Goal: Entertainment & Leisure: Consume media (video, audio)

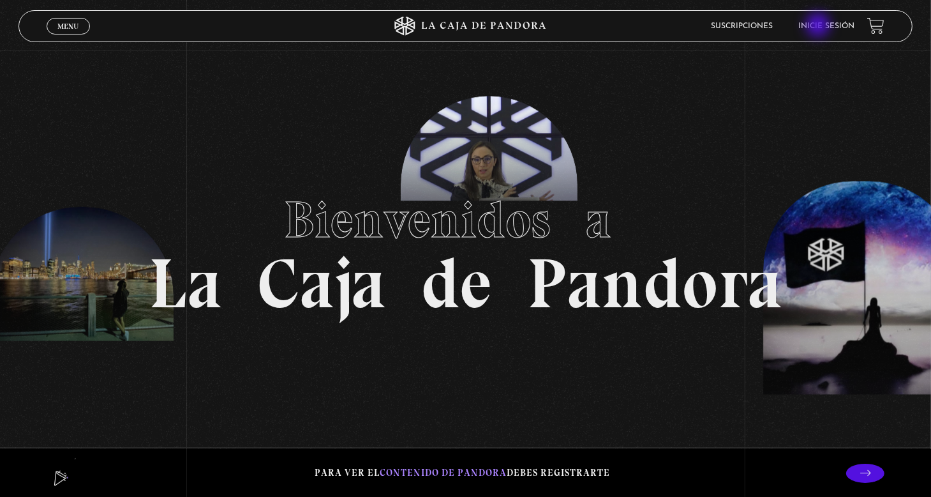
click at [820, 26] on link "Inicie sesión" at bounding box center [826, 26] width 56 height 8
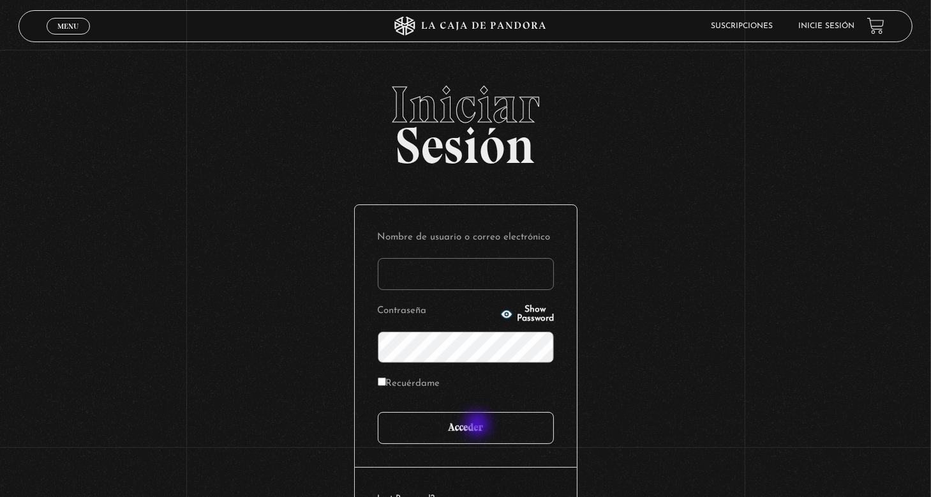
type input "[PERSON_NAME]"
click at [479, 425] on input "Acceder" at bounding box center [466, 428] width 176 height 32
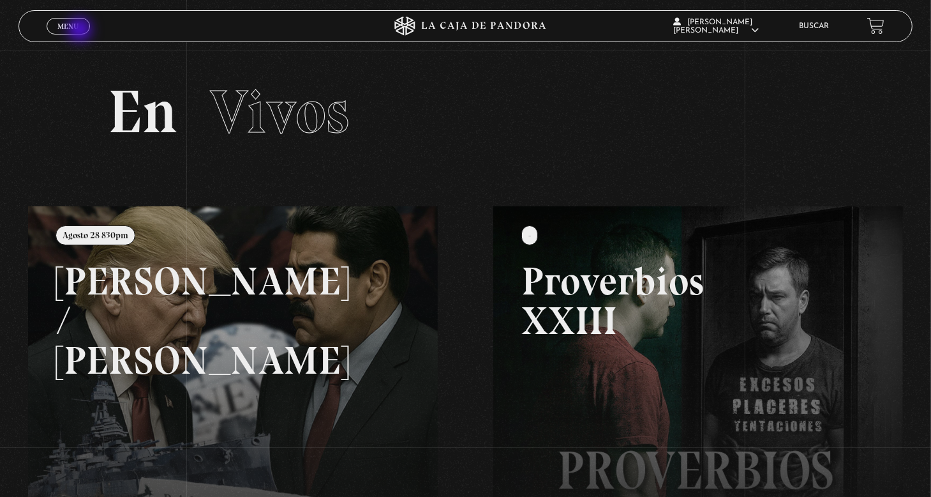
click at [81, 31] on link "Menu Cerrar" at bounding box center [68, 26] width 43 height 17
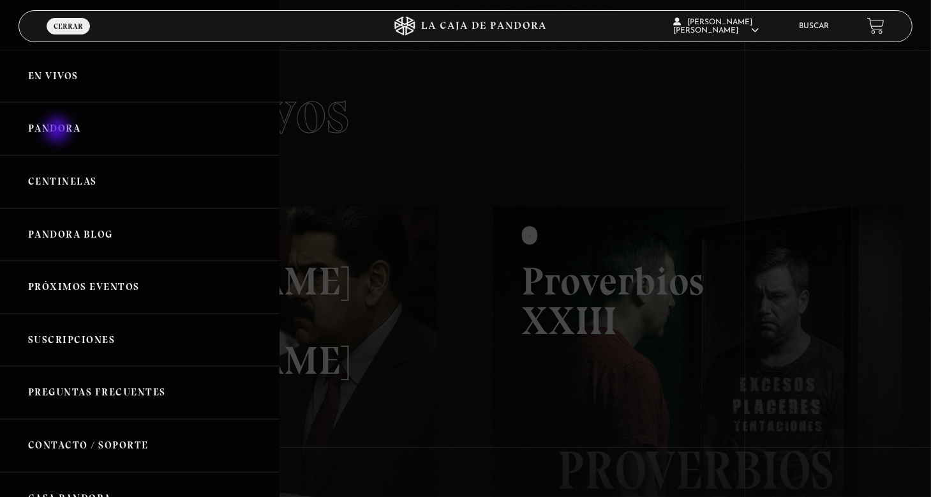
click at [59, 131] on link "Pandora" at bounding box center [140, 128] width 280 height 53
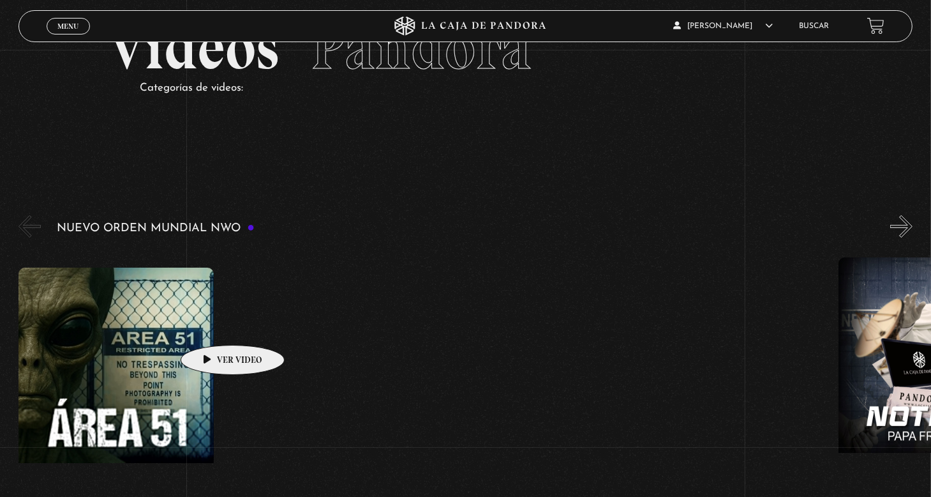
scroll to position [128, 0]
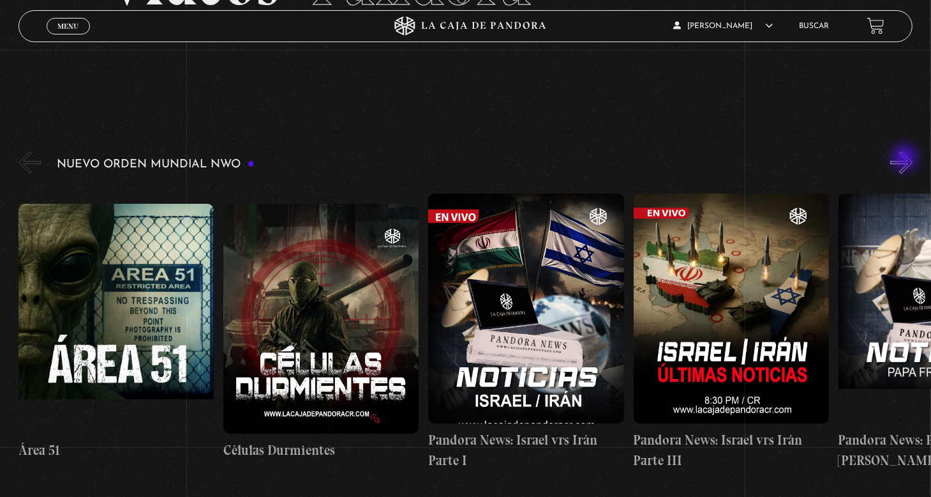
click at [906, 159] on button "»" at bounding box center [901, 162] width 22 height 22
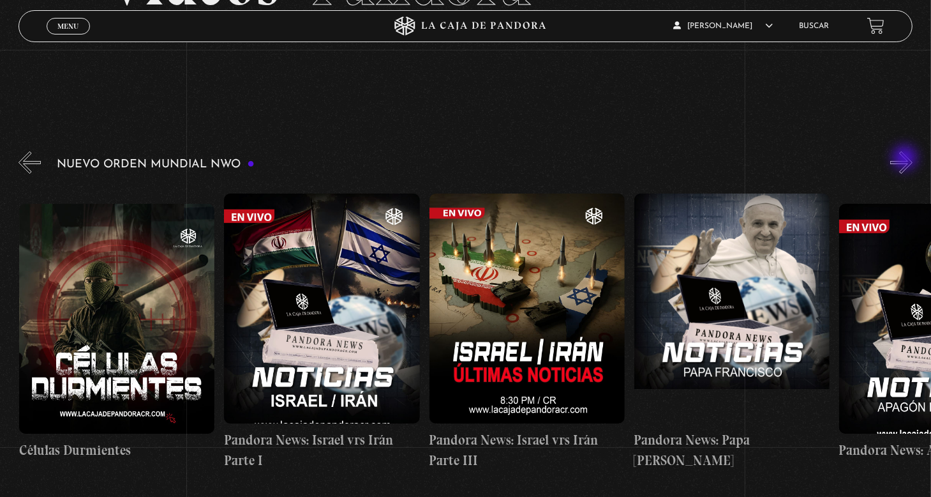
click at [906, 159] on button "»" at bounding box center [901, 162] width 22 height 22
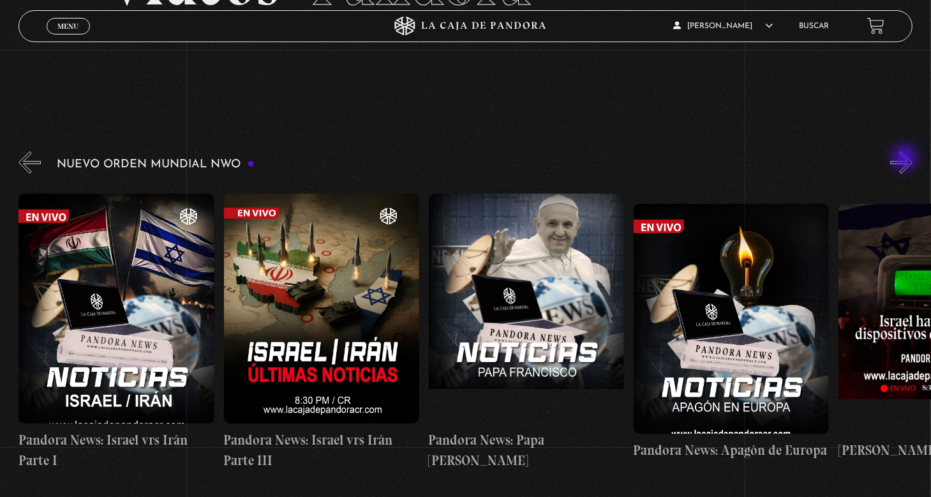
click at [906, 159] on button "»" at bounding box center [901, 162] width 22 height 22
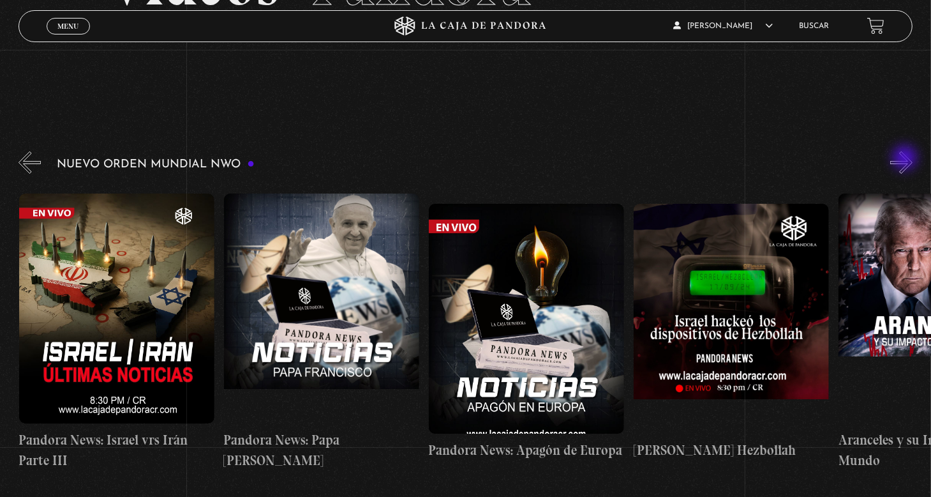
click at [906, 159] on button "»" at bounding box center [901, 162] width 22 height 22
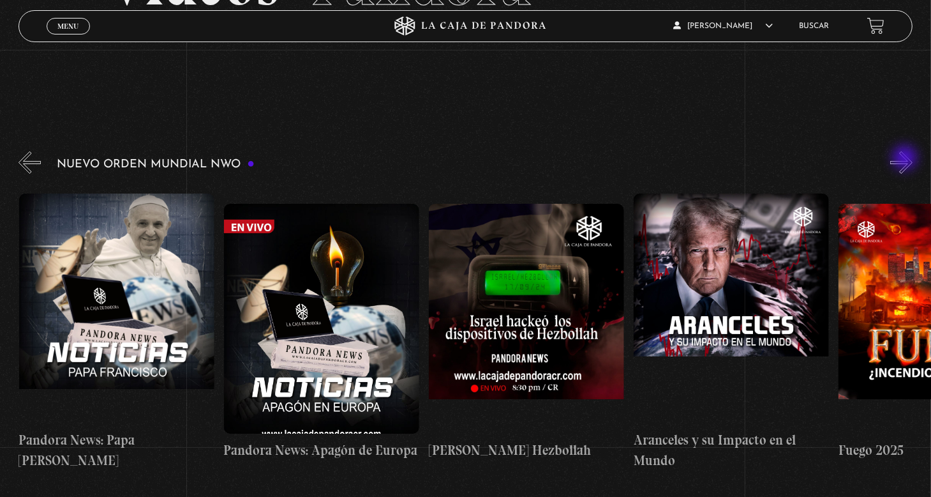
click at [906, 159] on button "»" at bounding box center [901, 162] width 22 height 22
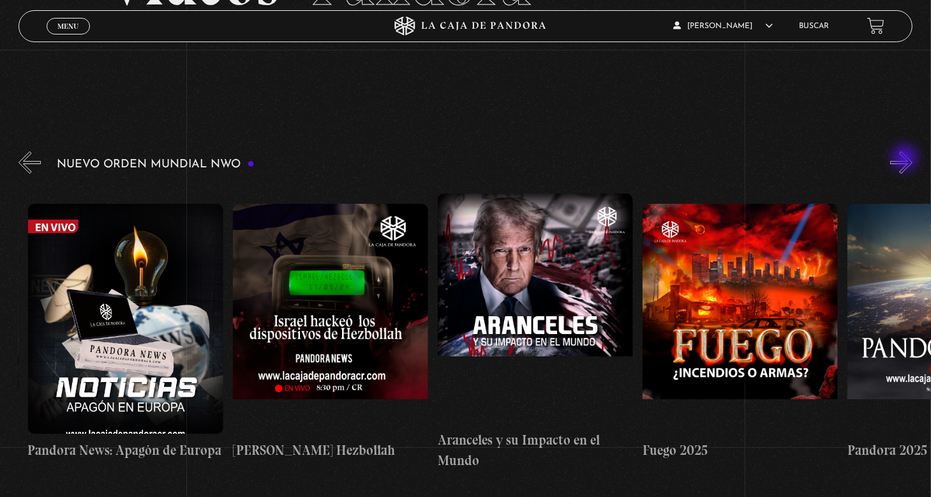
click at [906, 159] on button "»" at bounding box center [901, 162] width 22 height 22
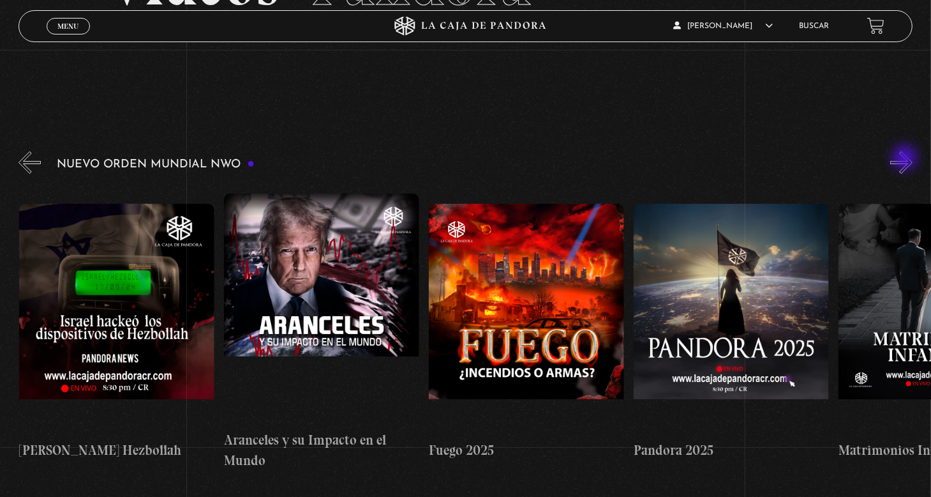
click at [906, 159] on button "»" at bounding box center [901, 162] width 22 height 22
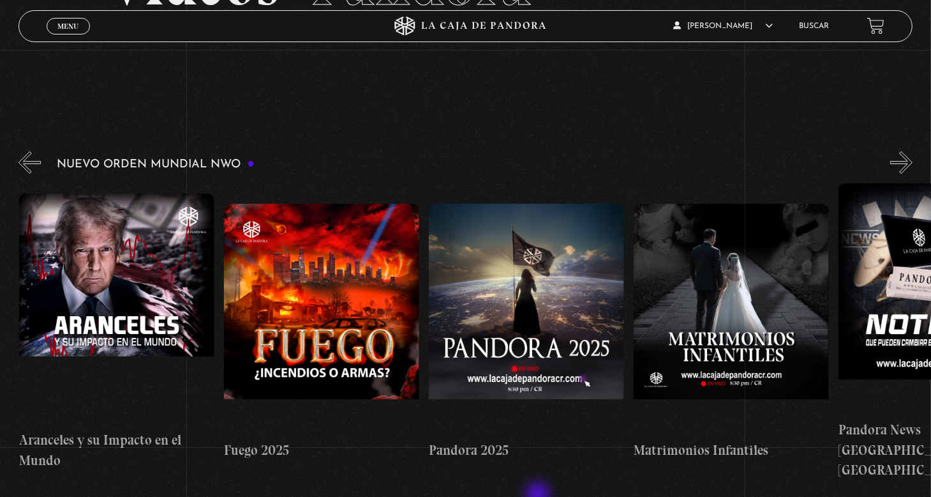
scroll to position [0, 1435]
click at [913, 164] on button "»" at bounding box center [901, 162] width 22 height 22
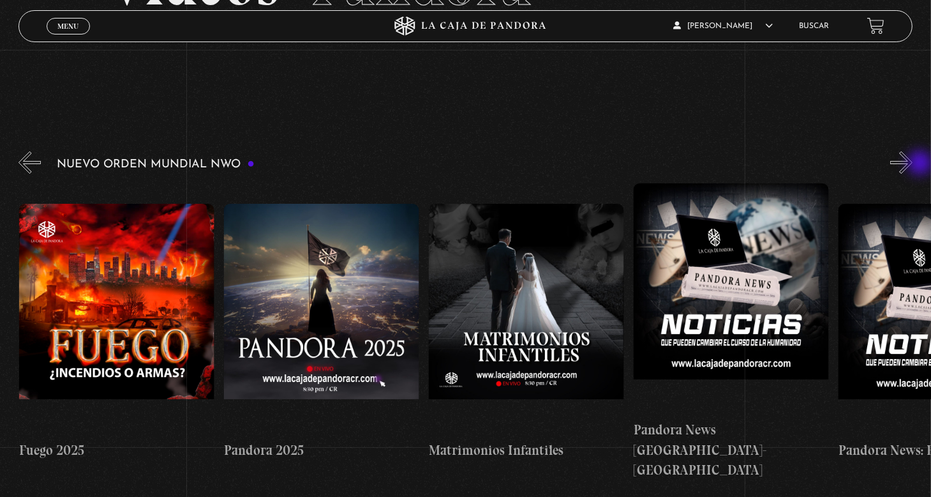
click at [913, 164] on button "»" at bounding box center [901, 162] width 22 height 22
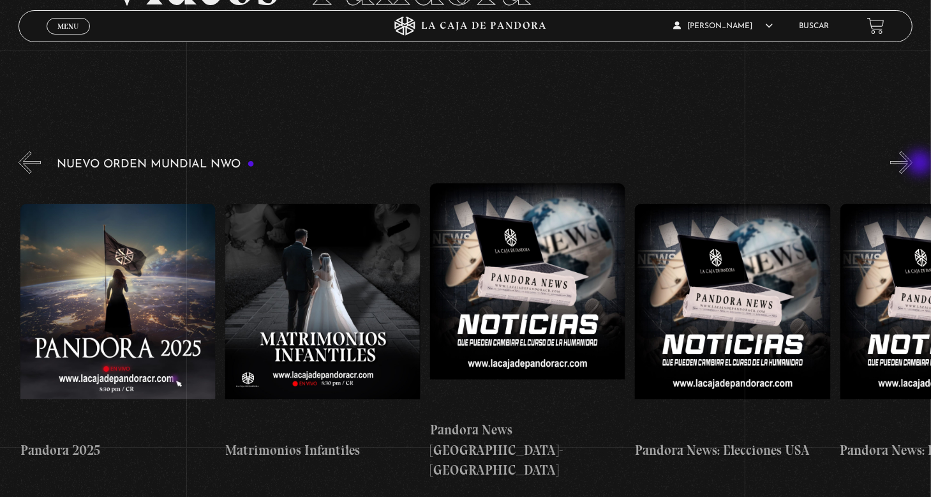
click at [913, 164] on button "»" at bounding box center [901, 162] width 22 height 22
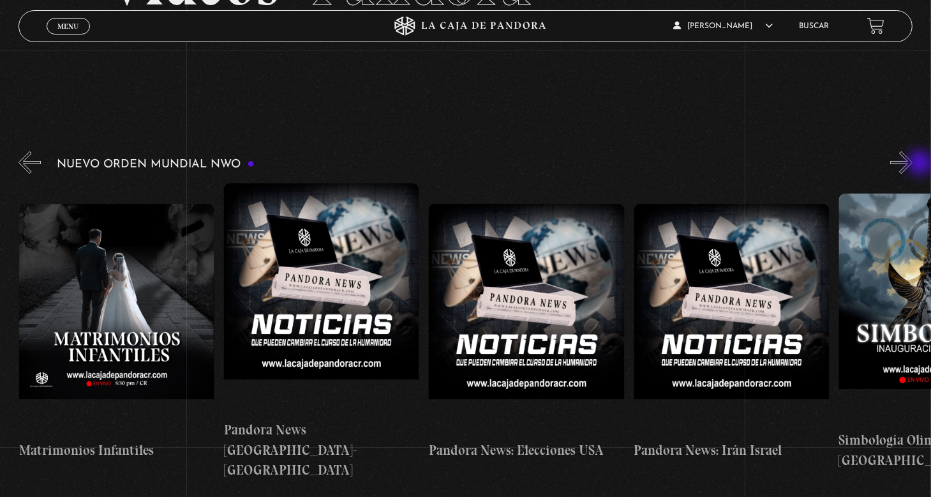
scroll to position [0, 2050]
click at [913, 164] on button "»" at bounding box center [901, 162] width 22 height 22
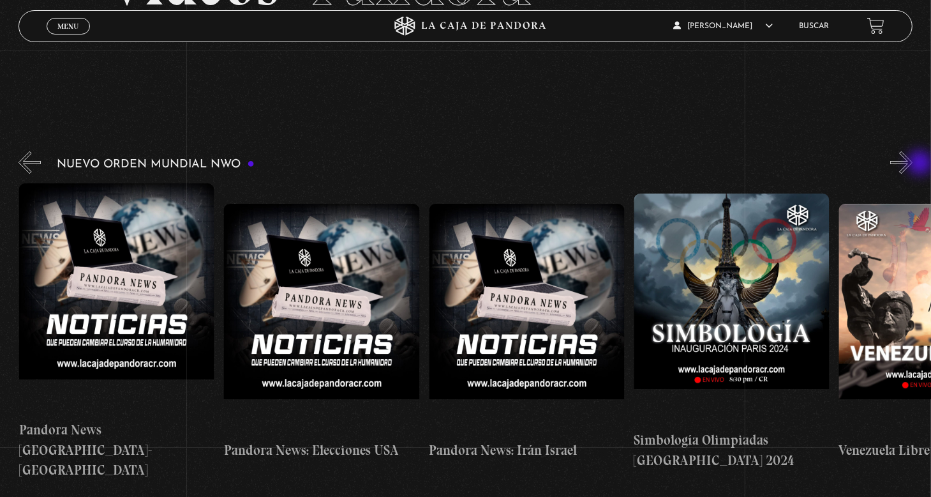
scroll to position [0, 2254]
click at [913, 164] on button "»" at bounding box center [901, 162] width 22 height 22
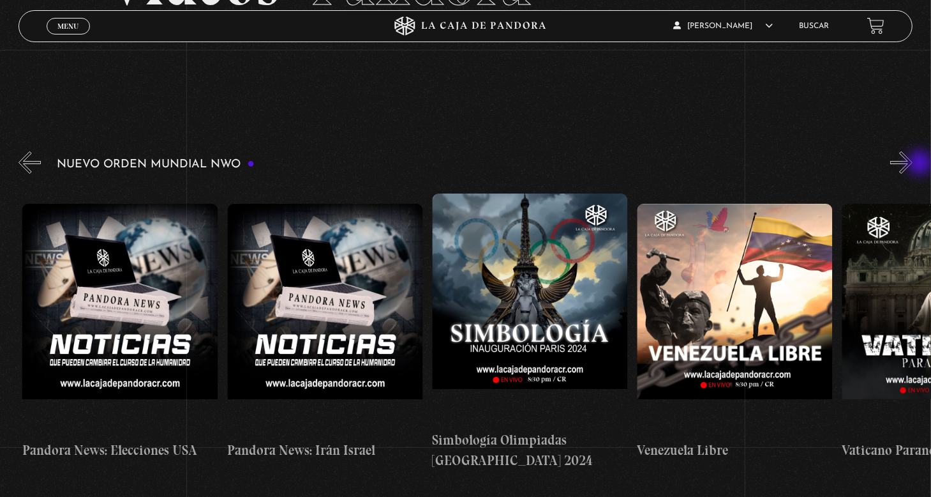
click at [913, 164] on button "»" at bounding box center [901, 162] width 22 height 22
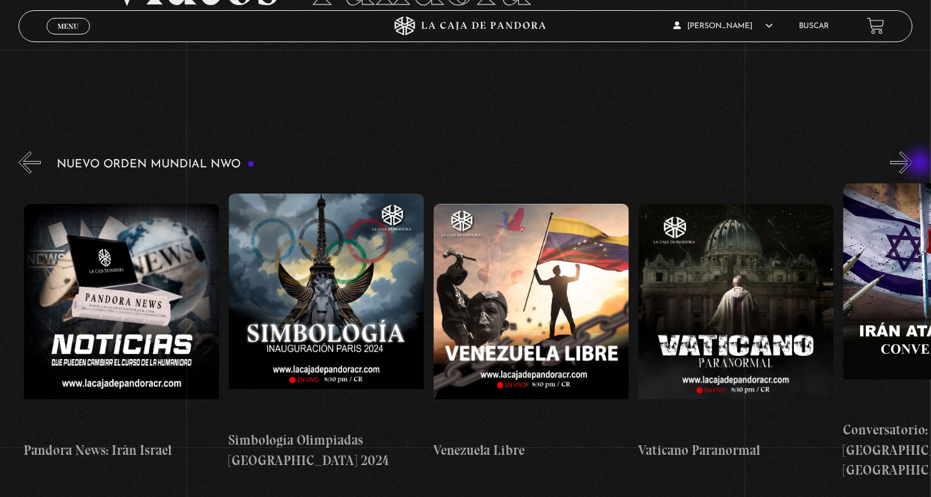
click at [913, 164] on button "»" at bounding box center [901, 162] width 22 height 22
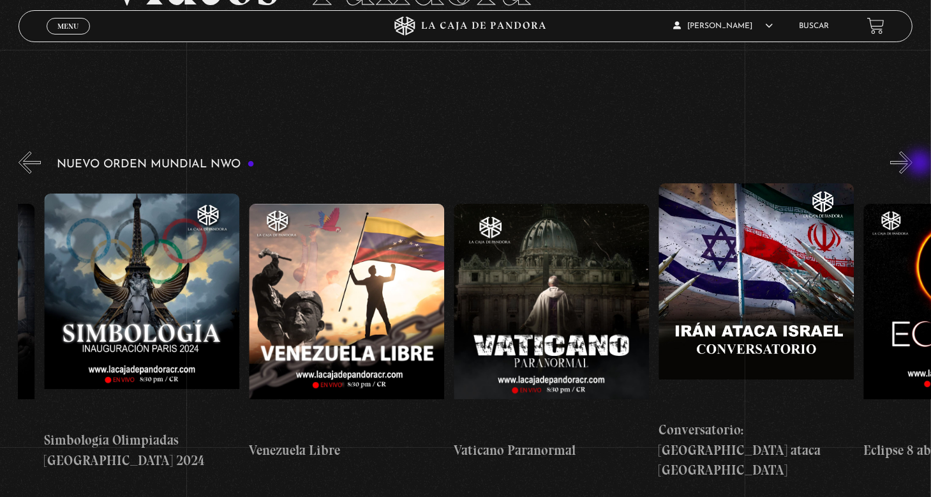
click at [913, 164] on button "»" at bounding box center [901, 162] width 22 height 22
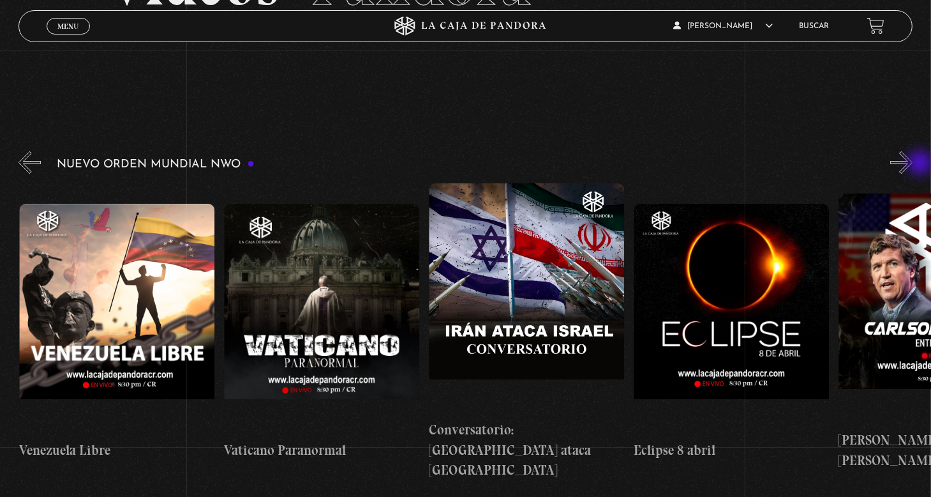
click at [913, 164] on button "»" at bounding box center [901, 162] width 22 height 22
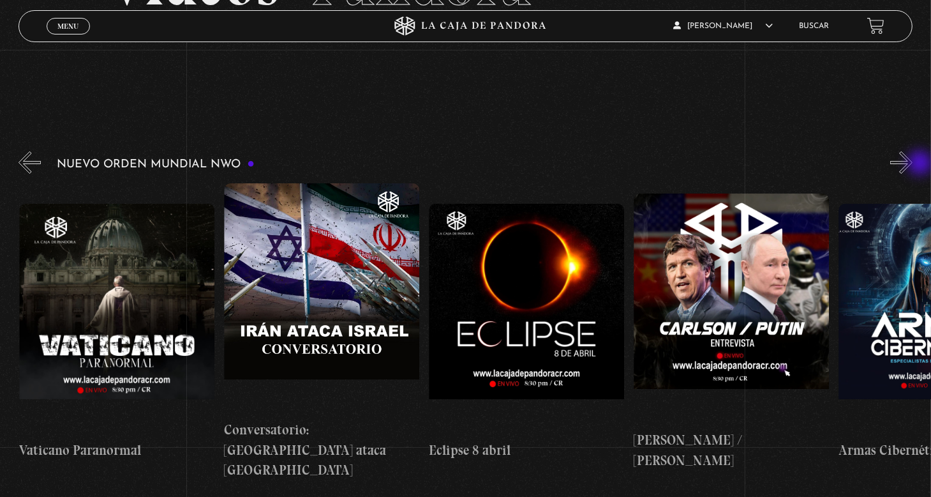
click at [913, 164] on button "»" at bounding box center [901, 162] width 22 height 22
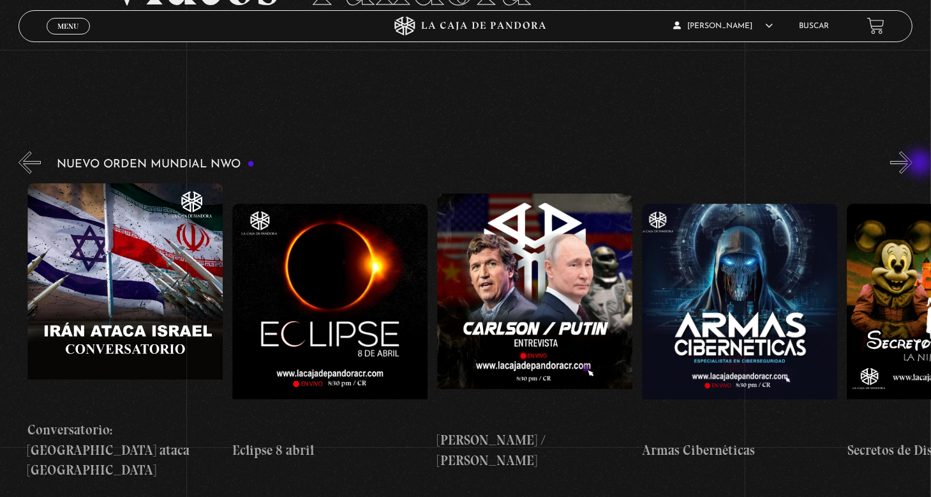
click at [913, 164] on button "»" at bounding box center [901, 162] width 22 height 22
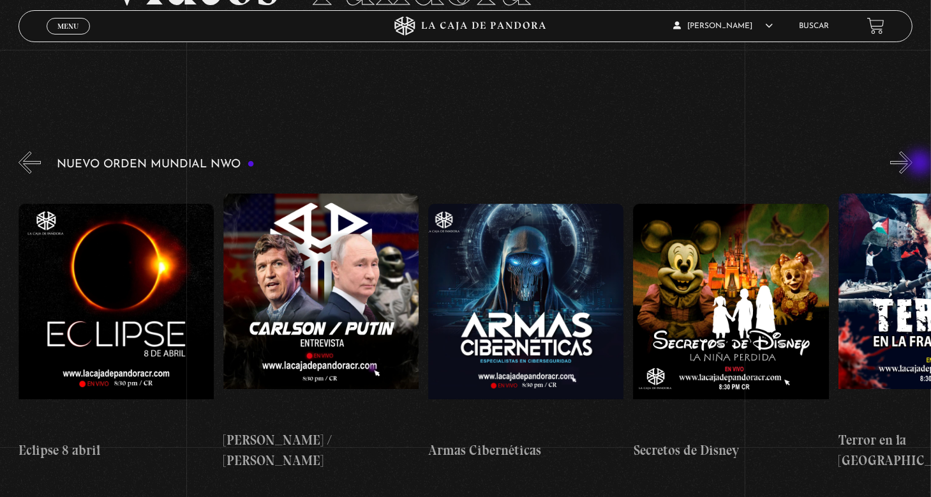
click at [913, 164] on button "»" at bounding box center [901, 162] width 22 height 22
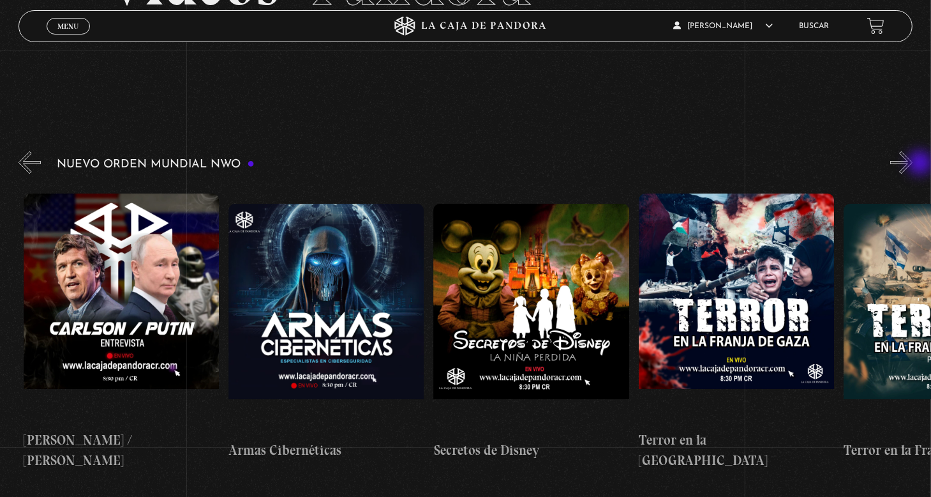
scroll to position [0, 3894]
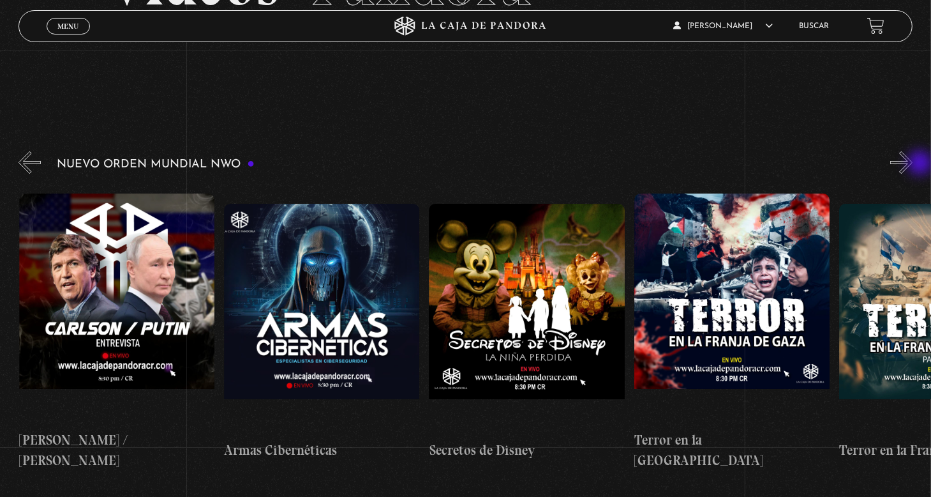
click at [913, 164] on button "»" at bounding box center [901, 162] width 22 height 22
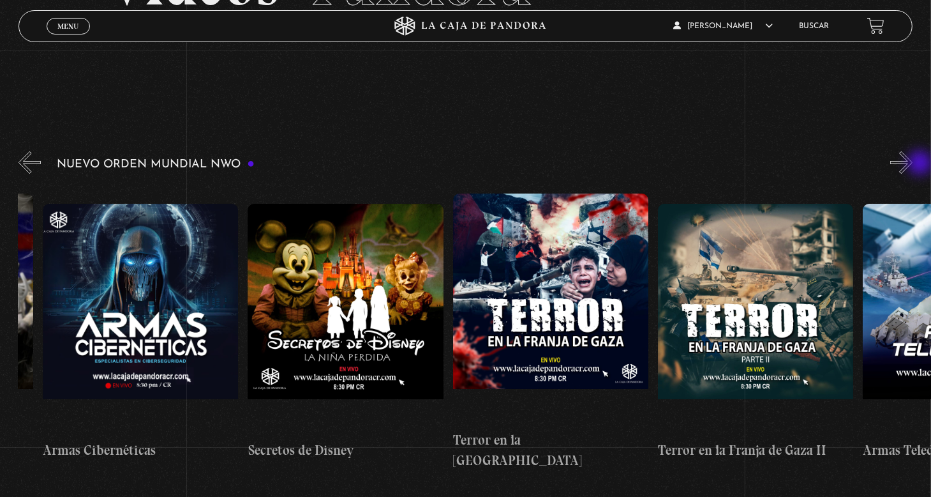
click at [913, 164] on button "»" at bounding box center [901, 162] width 22 height 22
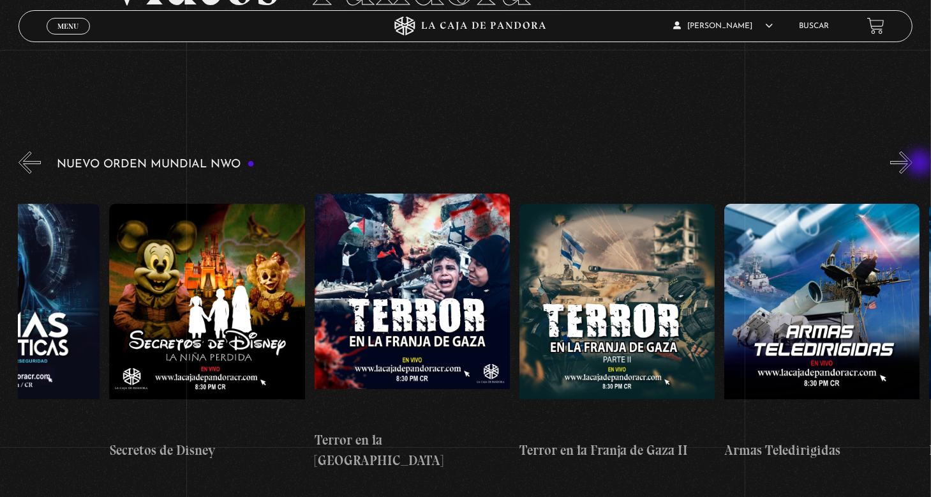
click at [913, 164] on button "»" at bounding box center [901, 162] width 22 height 22
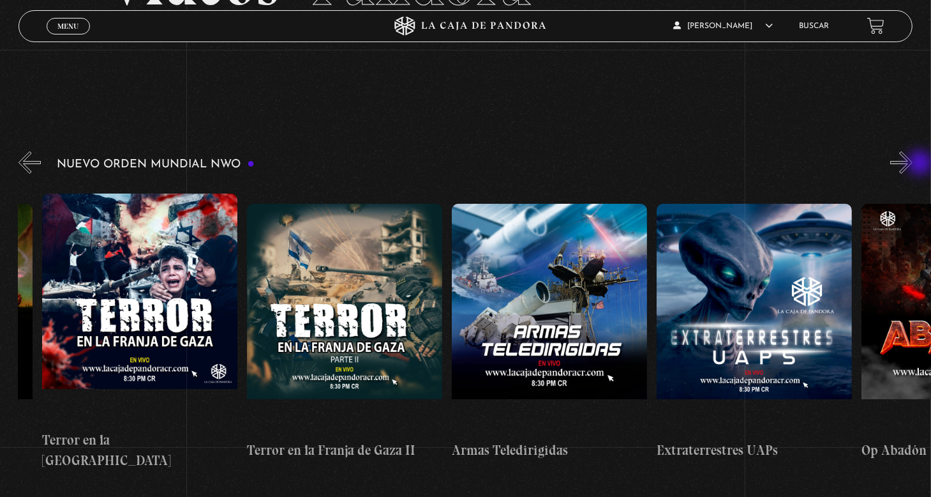
click at [913, 164] on button "»" at bounding box center [901, 162] width 22 height 22
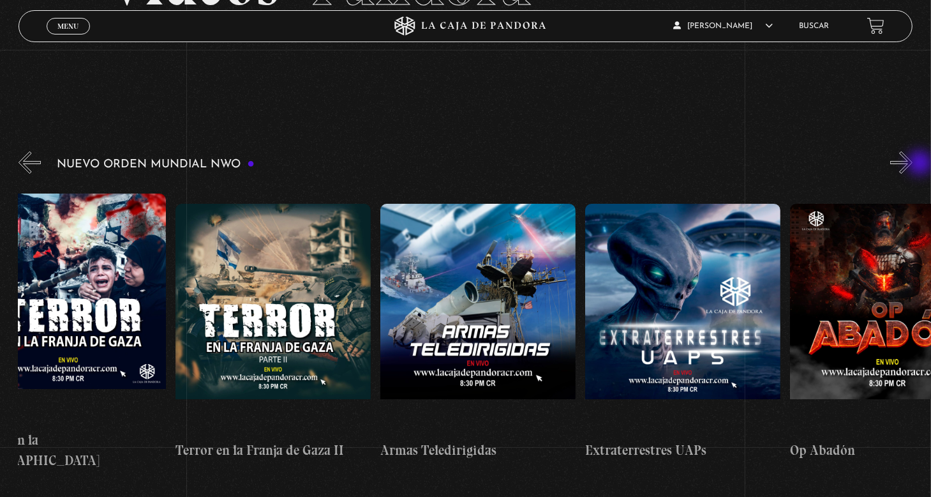
click at [913, 164] on button "»" at bounding box center [901, 162] width 22 height 22
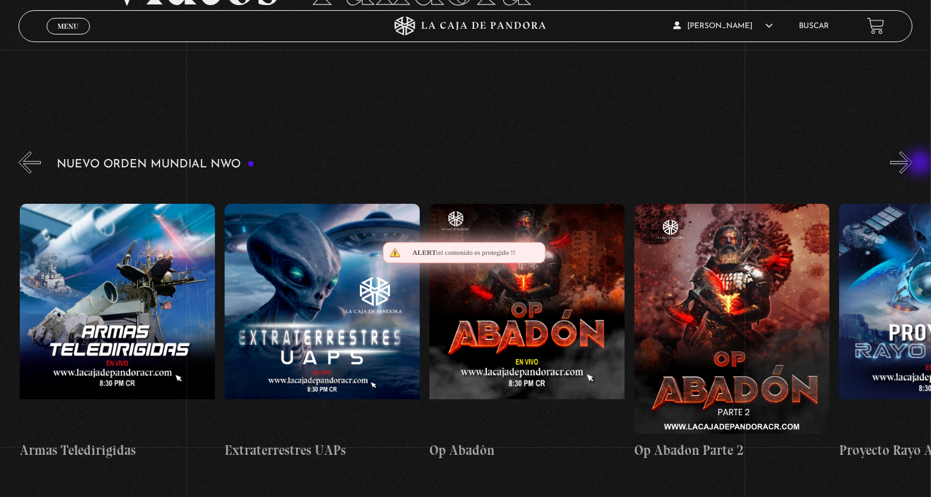
click at [913, 164] on button "»" at bounding box center [901, 162] width 22 height 22
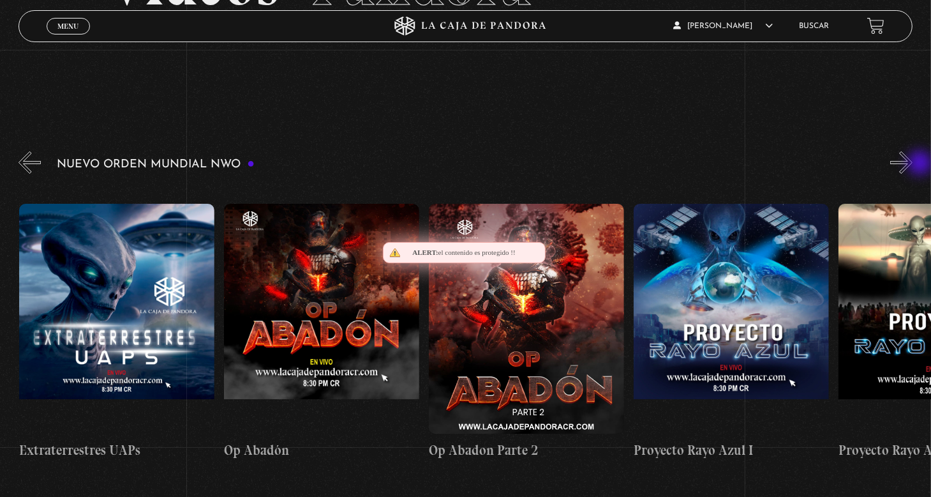
click at [913, 164] on button "»" at bounding box center [901, 162] width 22 height 22
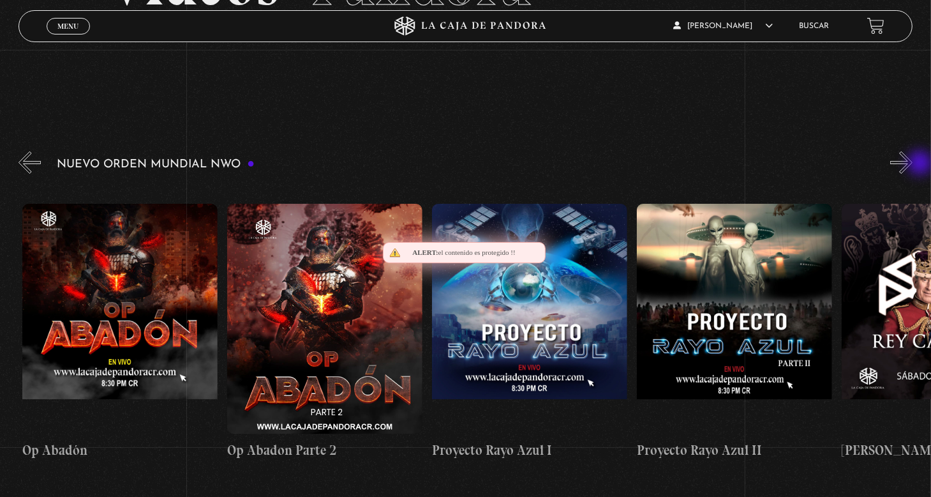
click at [913, 164] on button "»" at bounding box center [901, 162] width 22 height 22
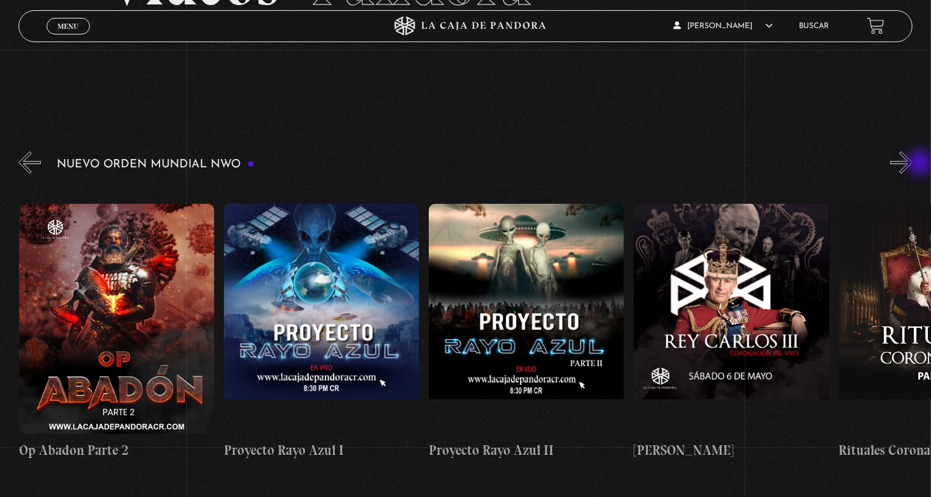
click at [913, 164] on button "»" at bounding box center [901, 162] width 22 height 22
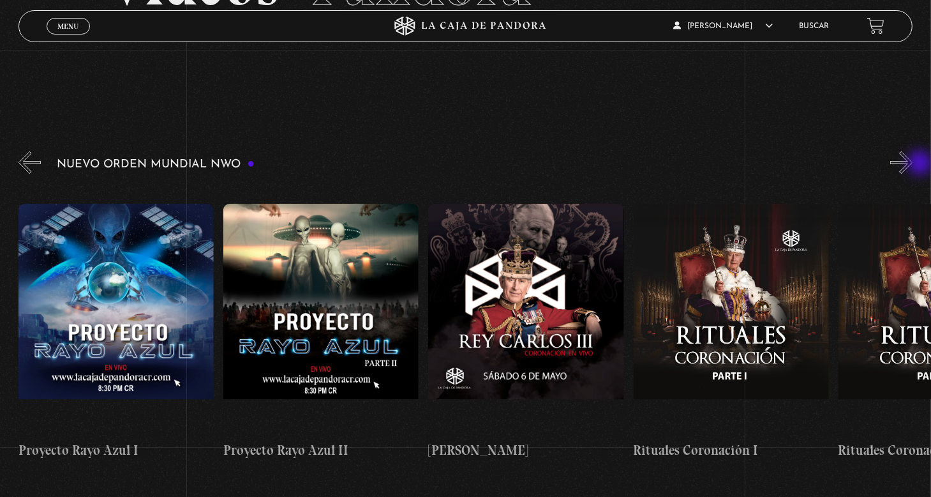
click at [913, 164] on button "»" at bounding box center [901, 162] width 22 height 22
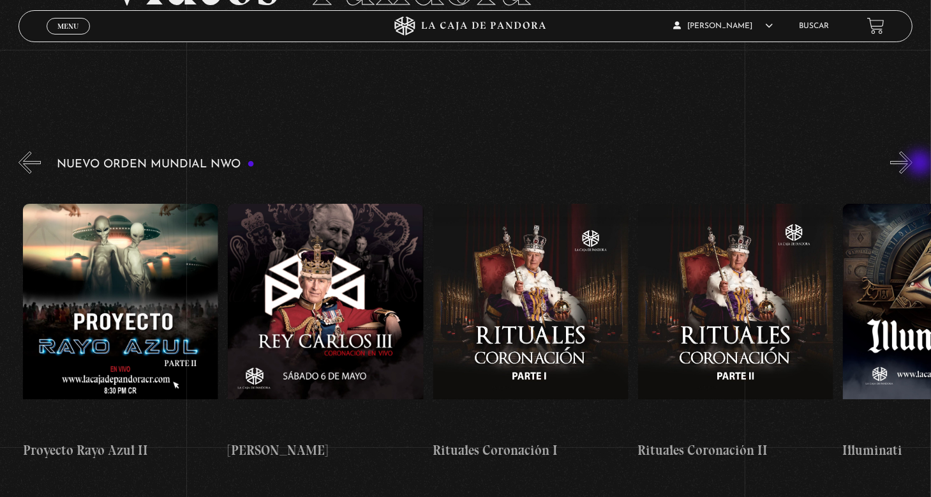
scroll to position [0, 5944]
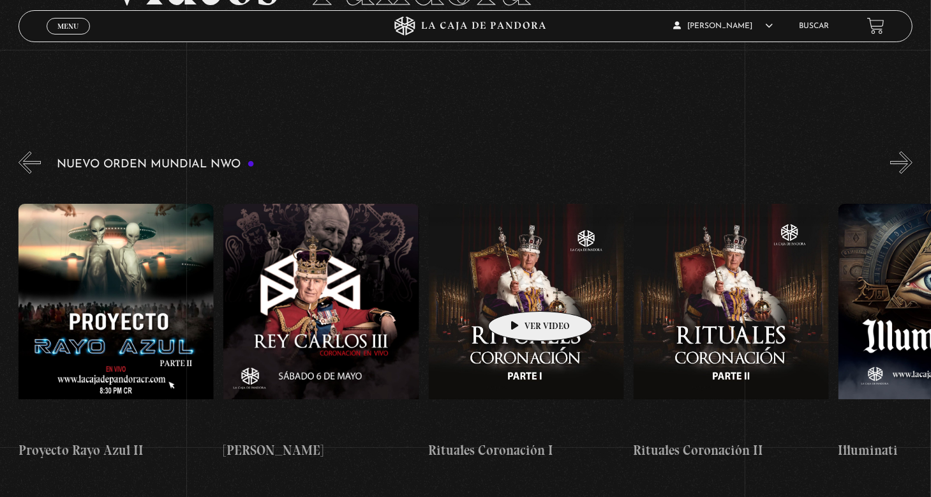
click at [520, 292] on figure at bounding box center [526, 319] width 195 height 230
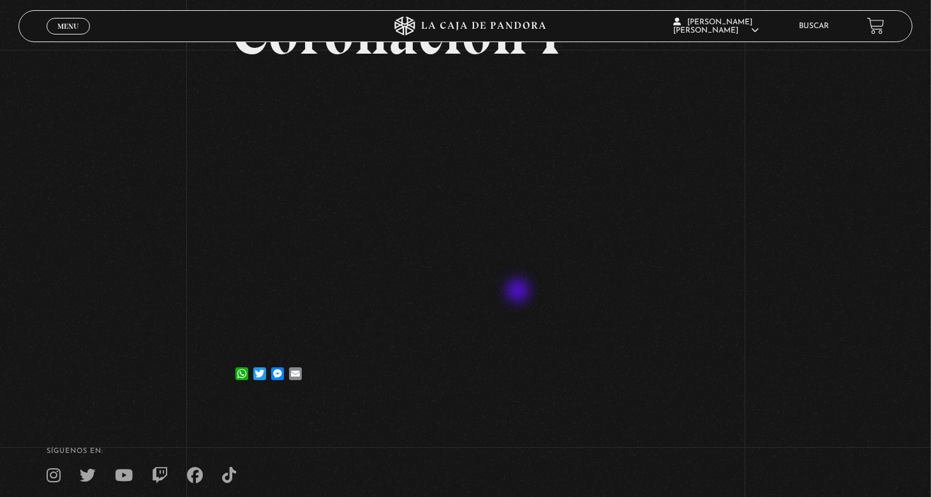
scroll to position [191, 0]
